Goal: Information Seeking & Learning: Find specific fact

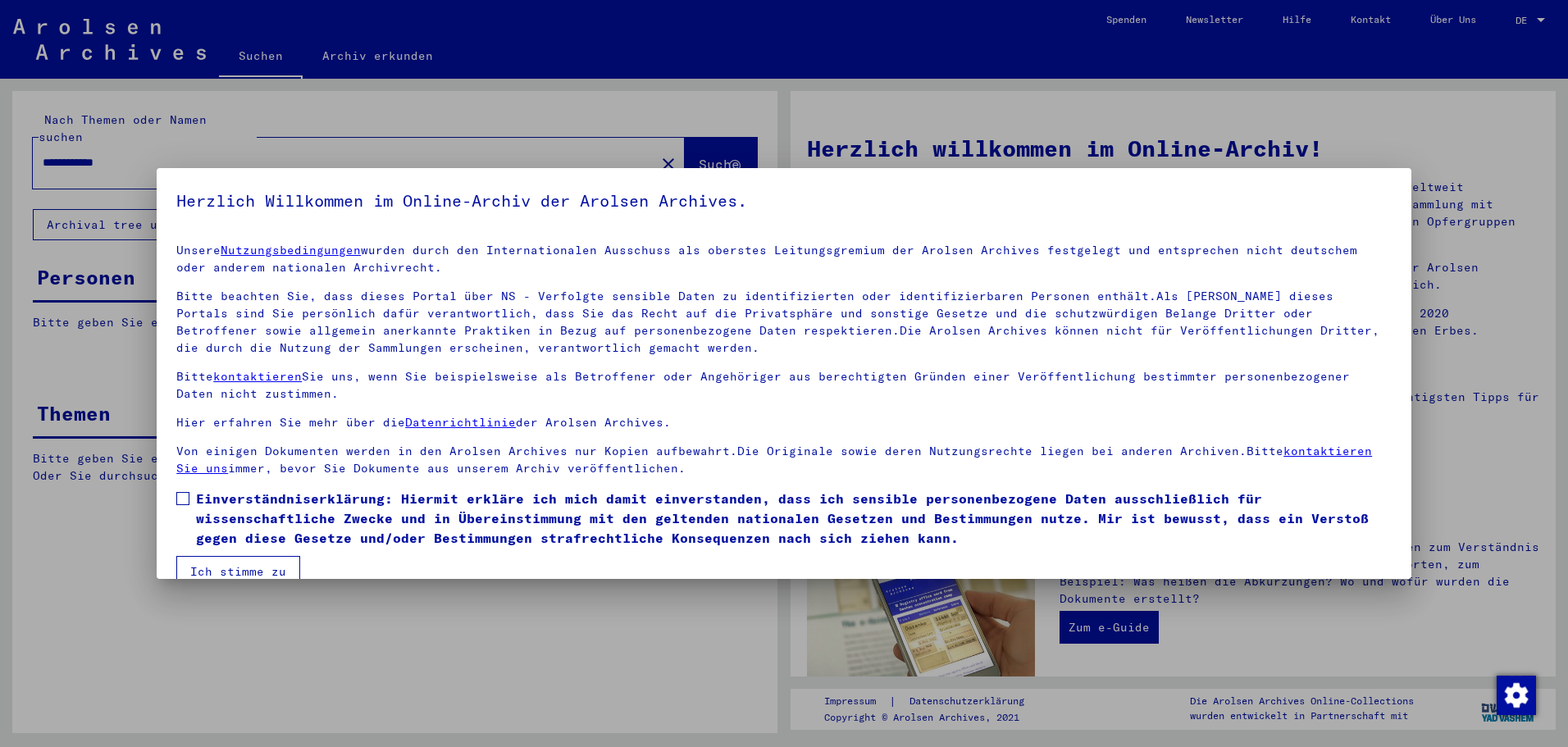
click at [183, 493] on span at bounding box center [182, 499] width 13 height 13
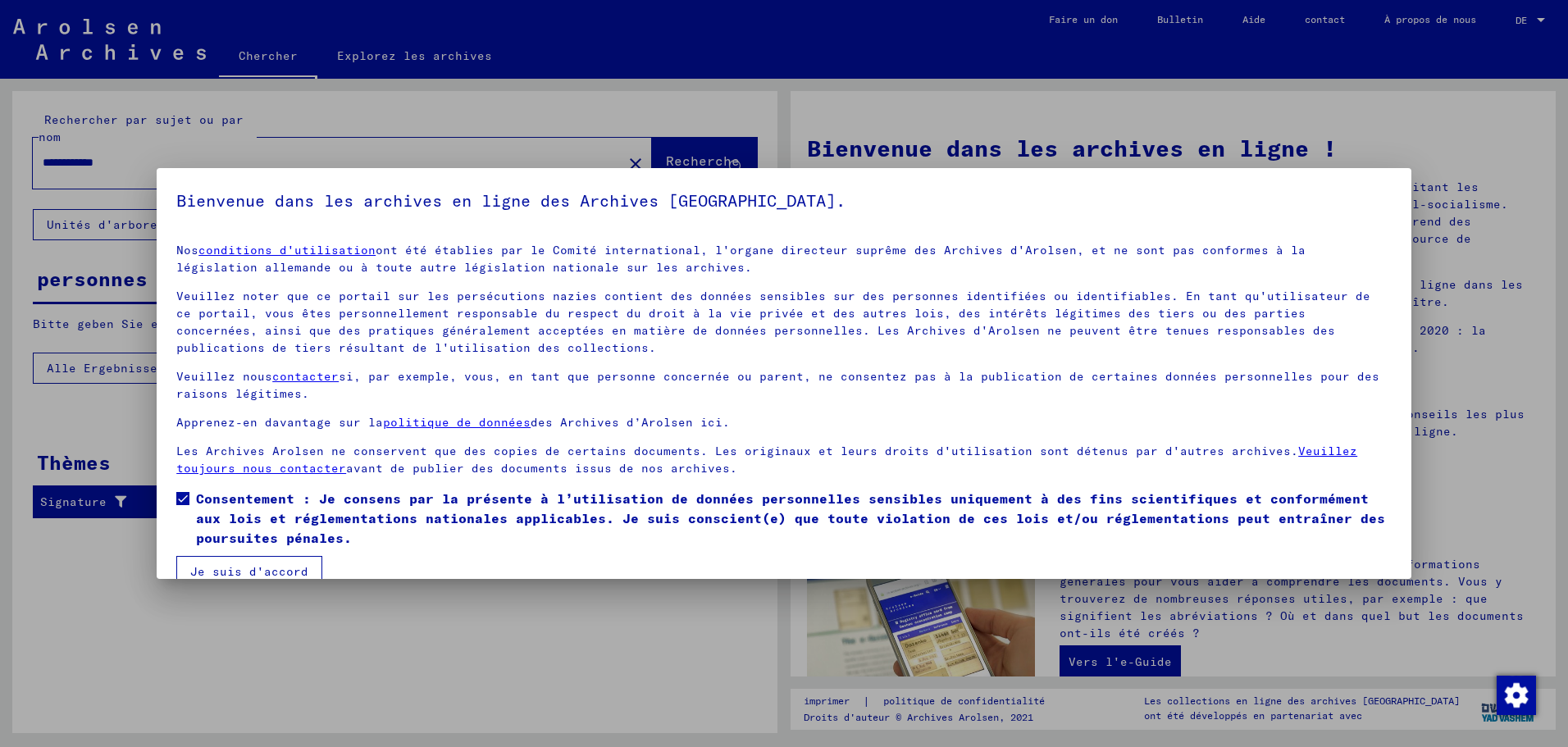
scroll to position [28, 0]
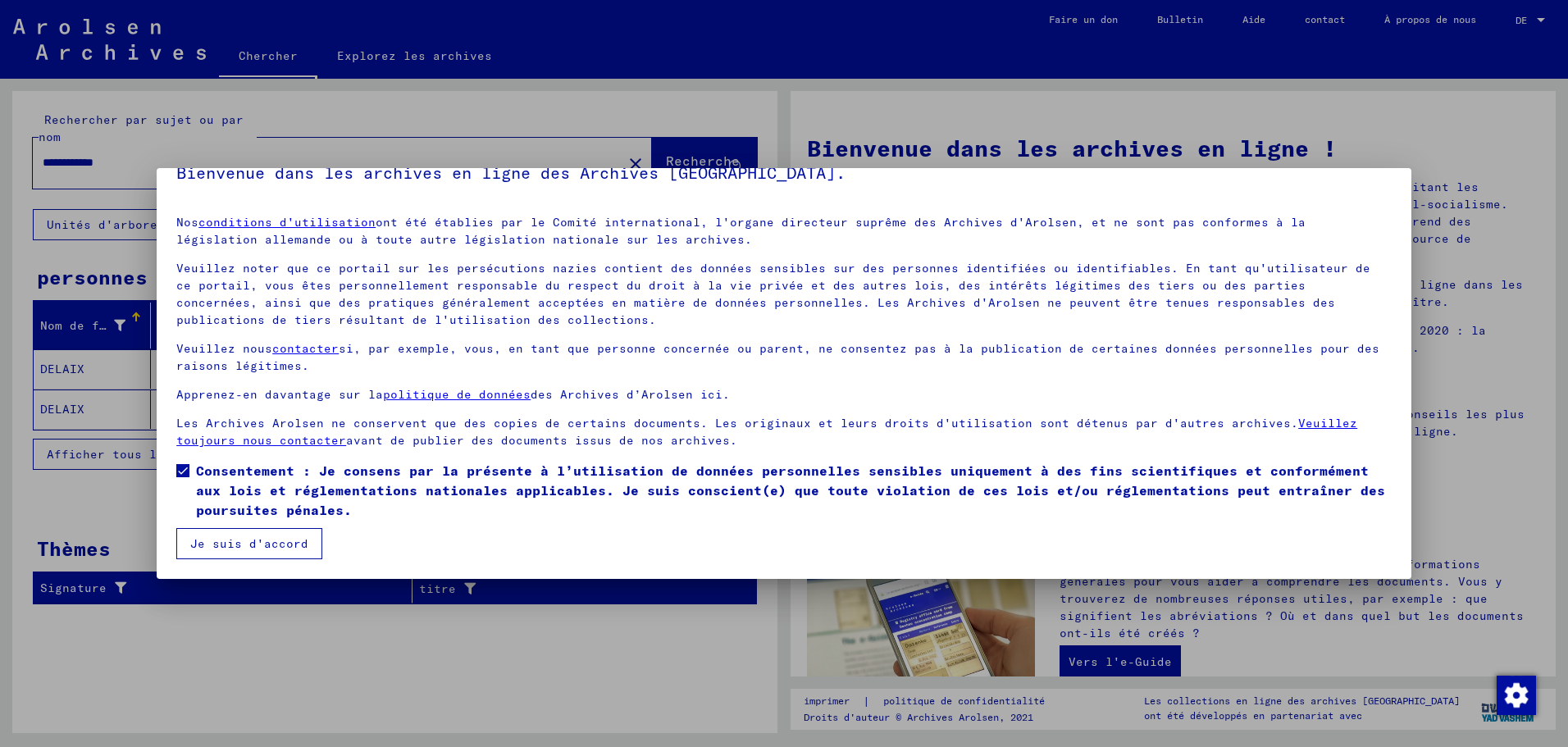
click at [244, 545] on font "Je suis d'accord" at bounding box center [249, 544] width 118 height 14
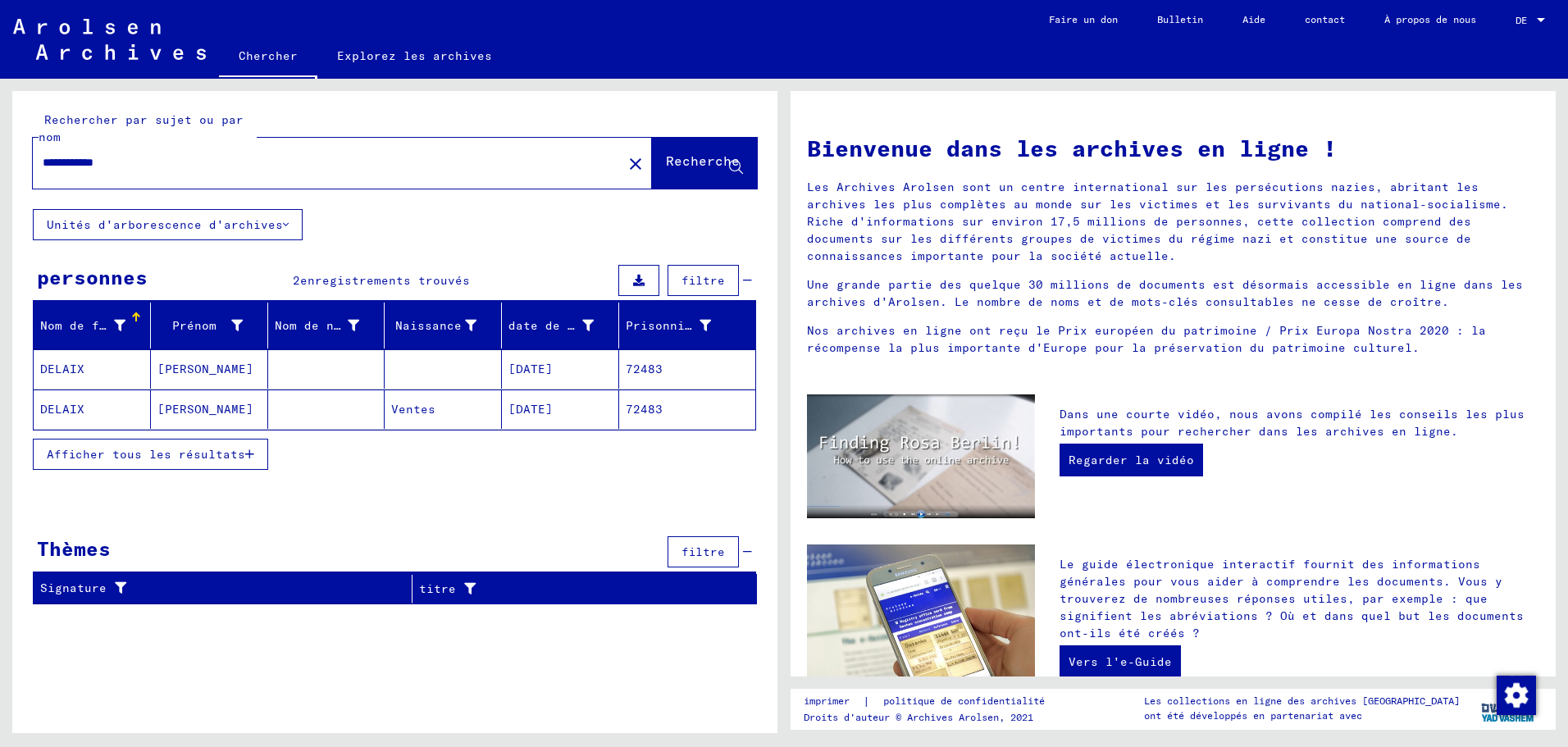
click at [163, 453] on font "Afficher tous les résultats" at bounding box center [146, 454] width 199 height 14
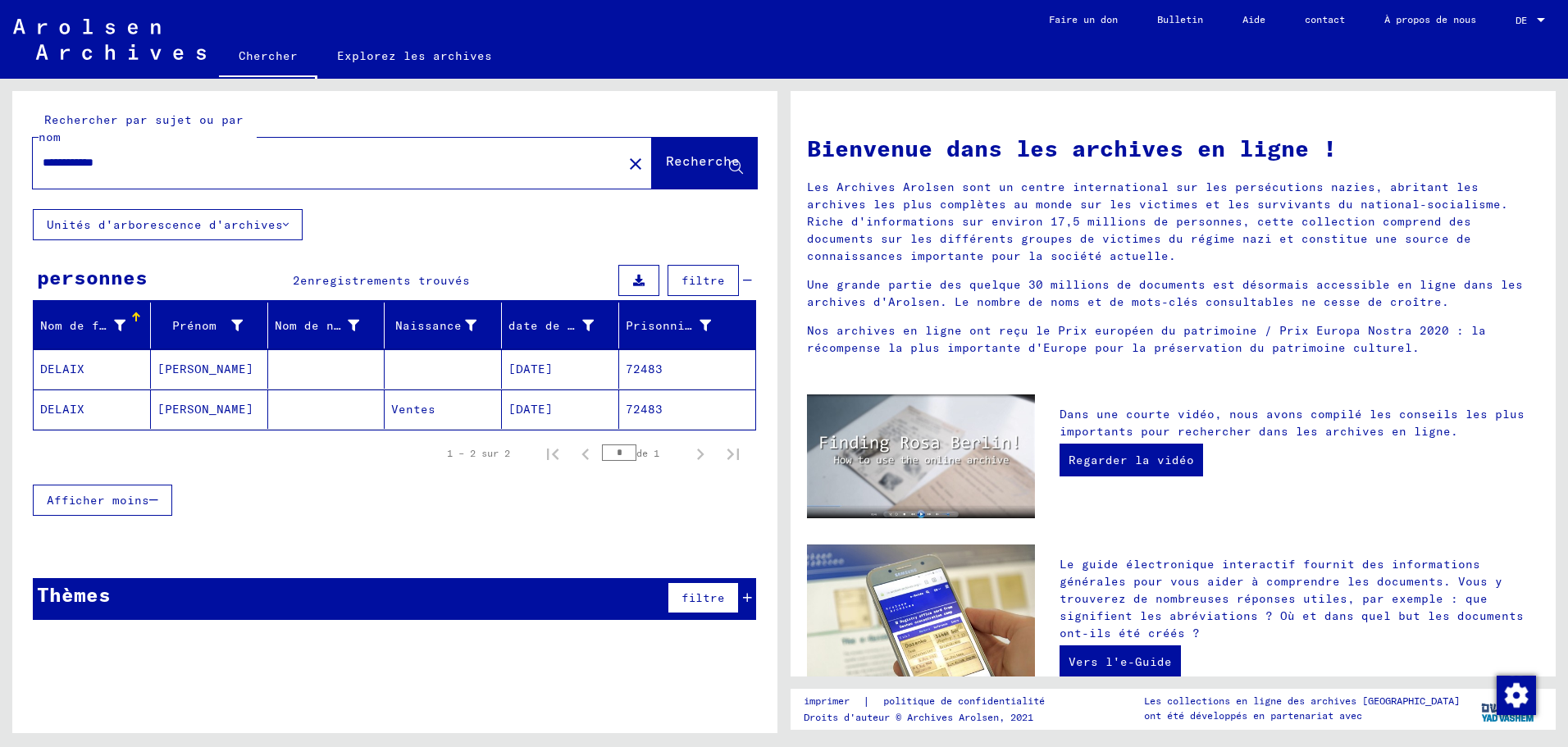
click at [60, 369] on font "DELAIX" at bounding box center [62, 369] width 44 height 14
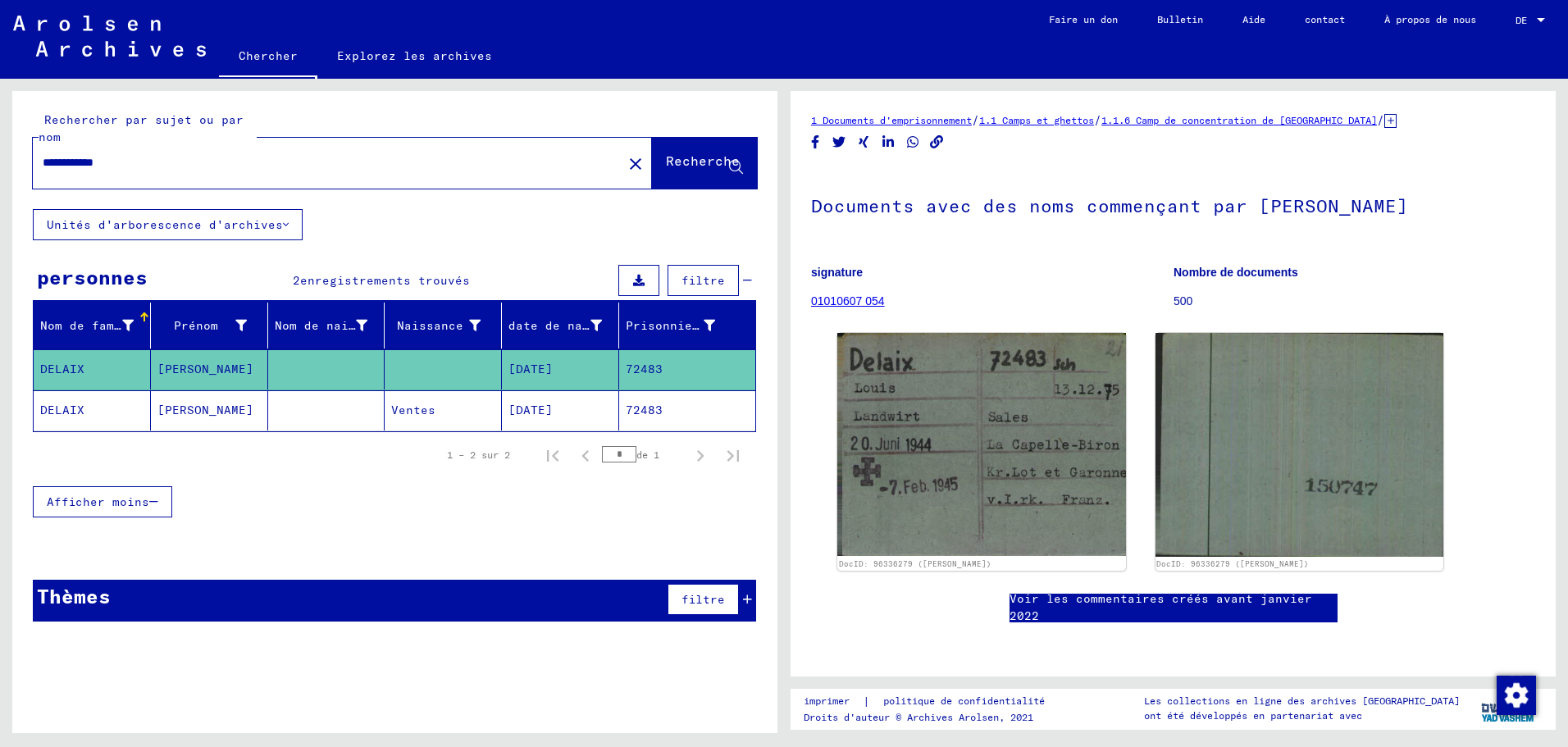
click at [1048, 607] on font "Voir les commentaires créés avant janvier 2022" at bounding box center [1160, 608] width 303 height 32
